Goal: Information Seeking & Learning: Learn about a topic

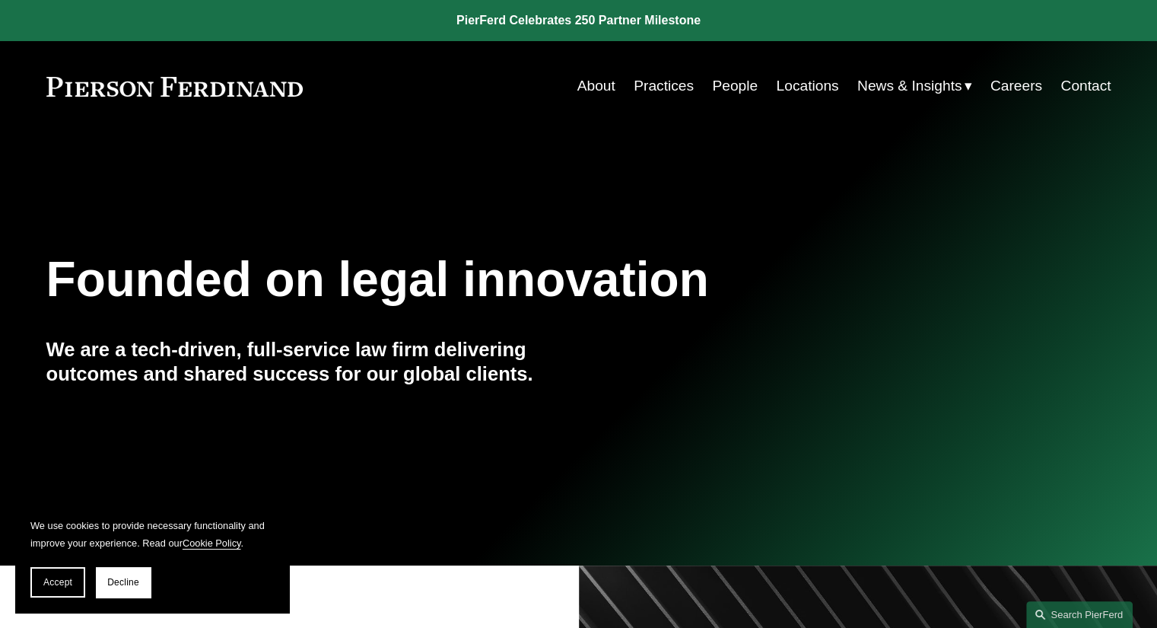
click at [666, 89] on link "Practices" at bounding box center [664, 86] width 60 height 29
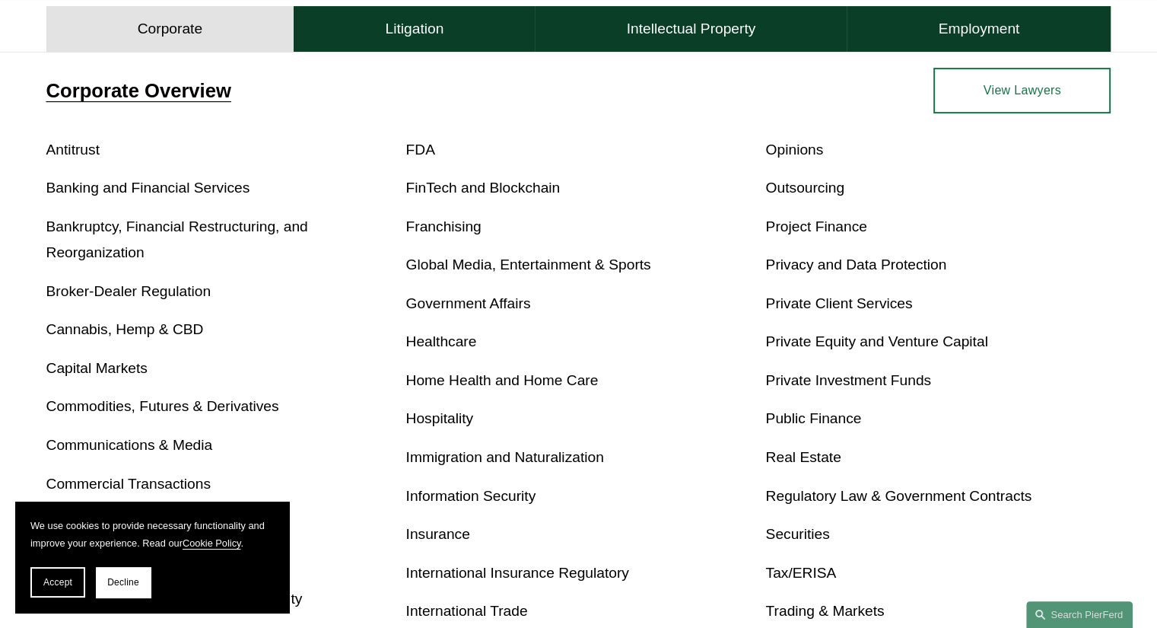
scroll to position [539, 0]
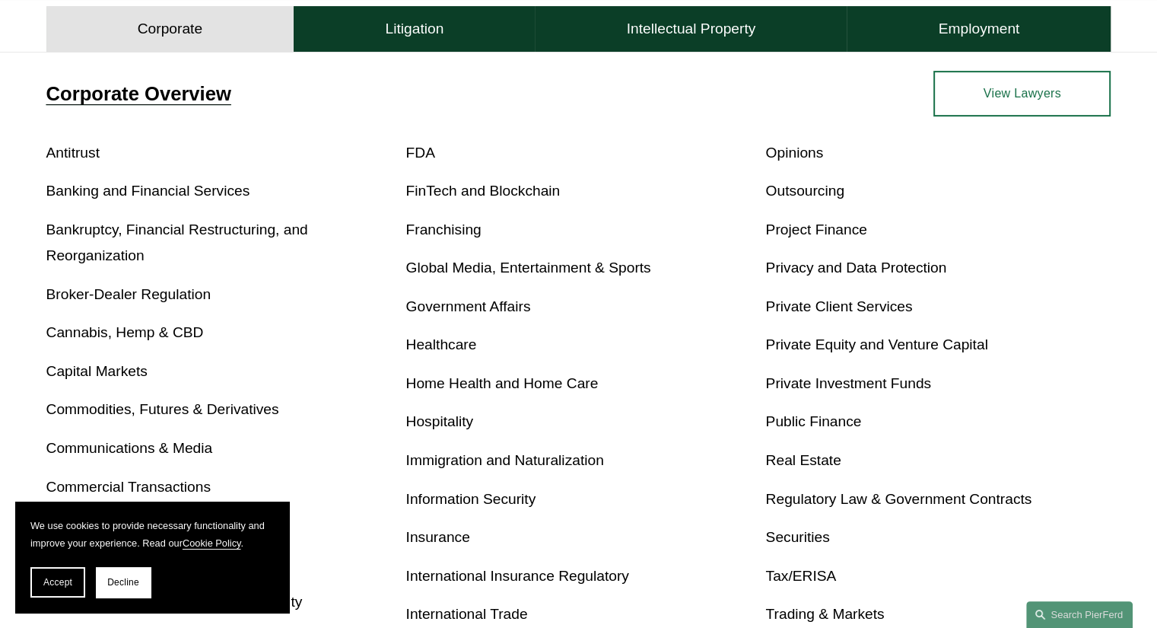
click at [807, 226] on link "Project Finance" at bounding box center [815, 229] width 101 height 16
